Goal: Information Seeking & Learning: Learn about a topic

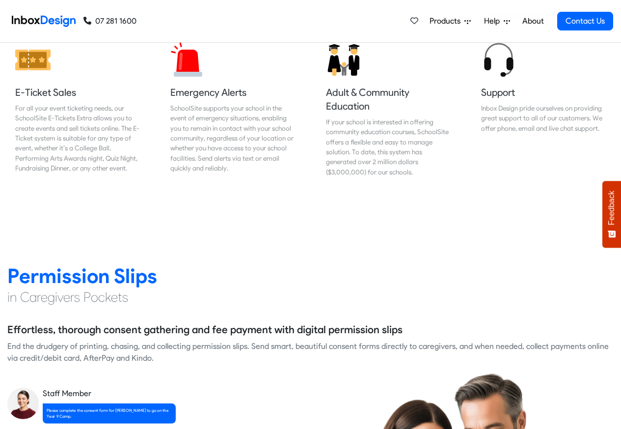
scroll to position [1239, 0]
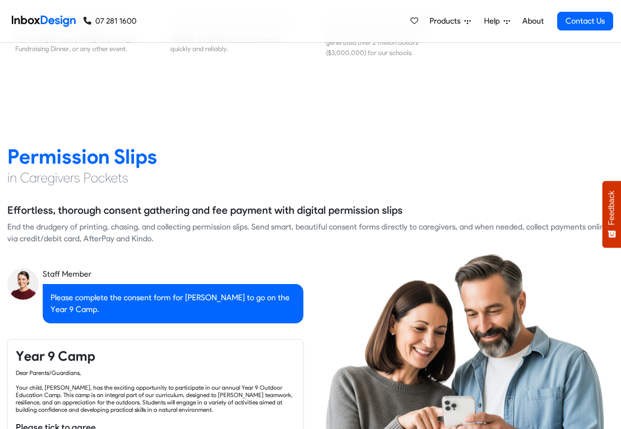
checkbox input "true"
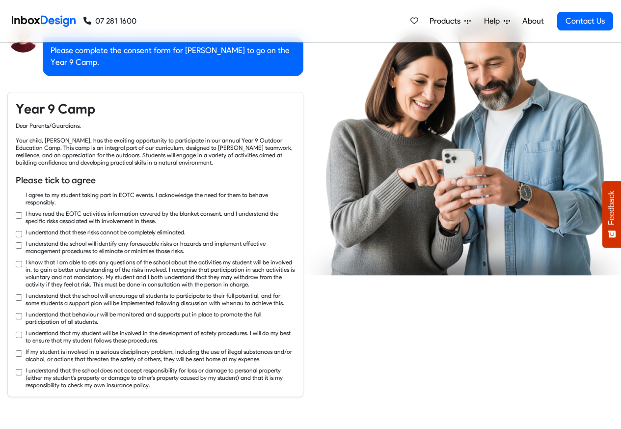
checkbox input "true"
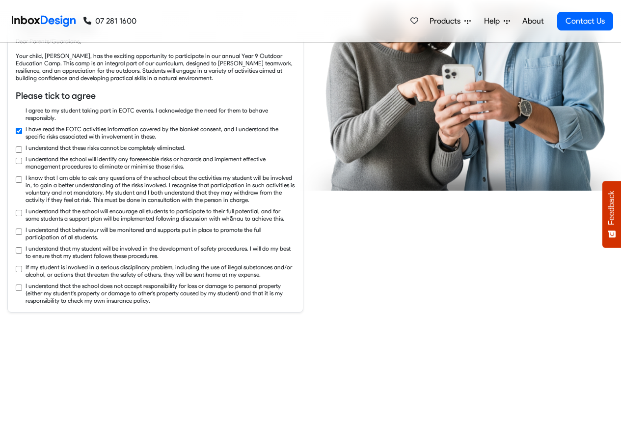
checkbox input "true"
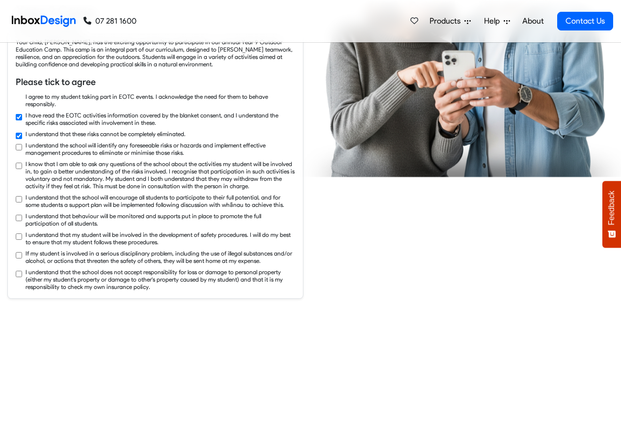
checkbox input "true"
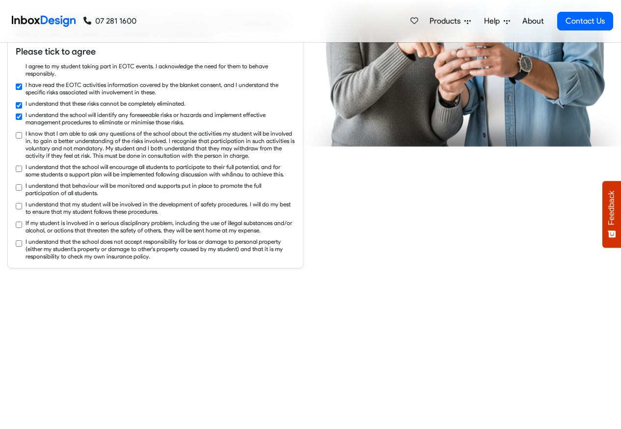
checkbox input "true"
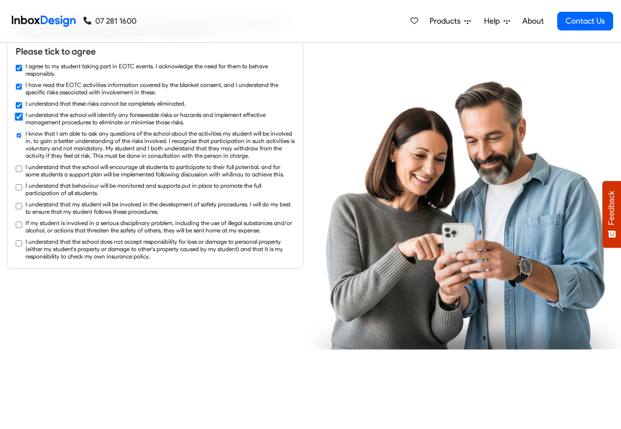
checkbox input "true"
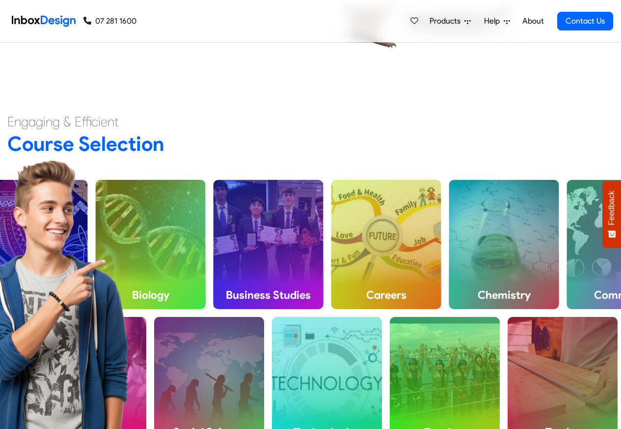
scroll to position [2418, 0]
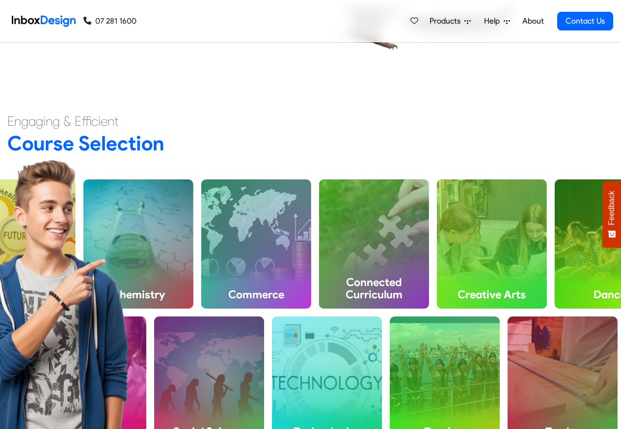
click at [532, 23] on link "About" at bounding box center [533, 21] width 27 height 20
